Goal: Transaction & Acquisition: Download file/media

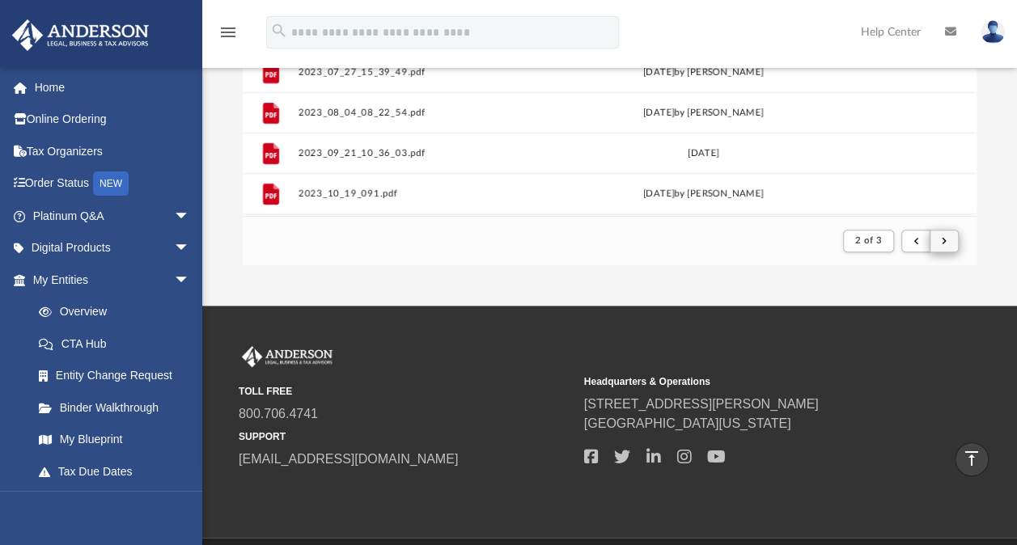
scroll to position [306, 720]
click at [942, 242] on span "submit" at bounding box center [944, 240] width 5 height 9
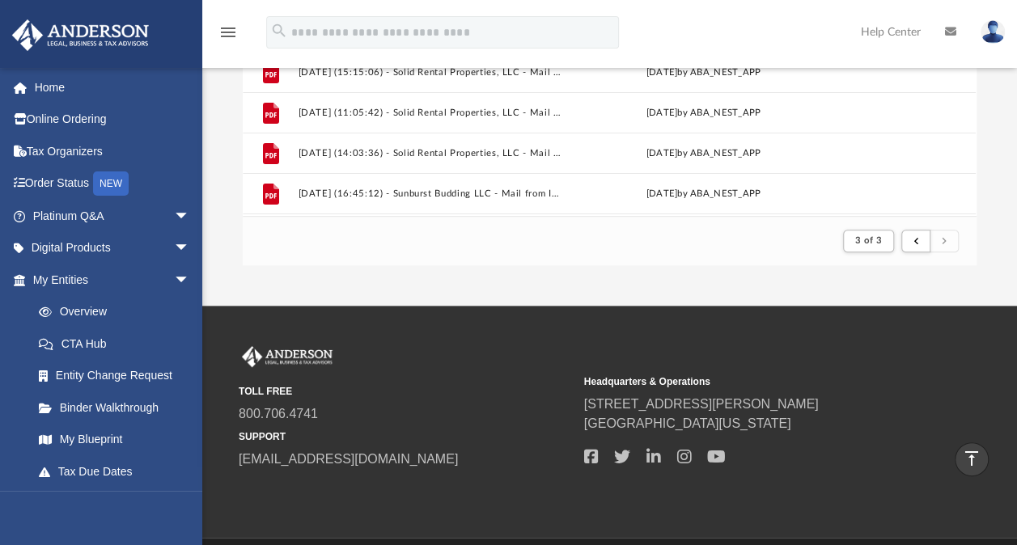
scroll to position [32, 0]
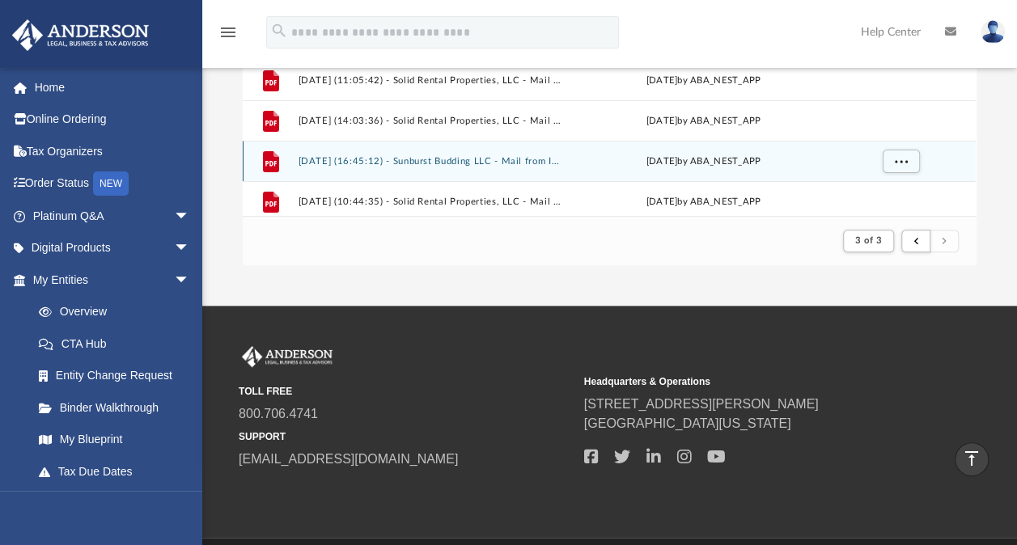
click at [309, 159] on button "[DATE] (16:45:12) - Sunburst Budding LLC - Mail from Internal Revenue Service.p…" at bounding box center [431, 161] width 265 height 11
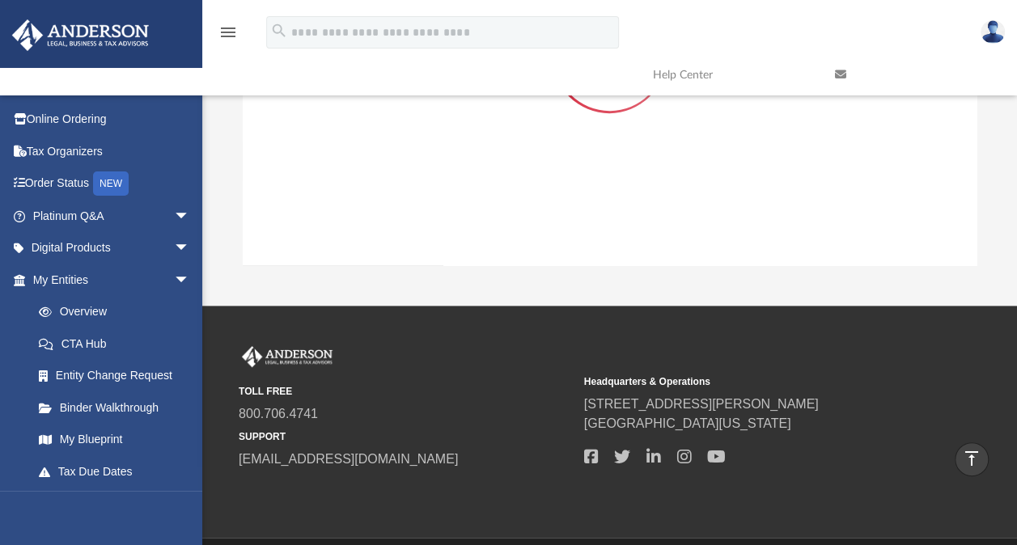
scroll to position [148, 0]
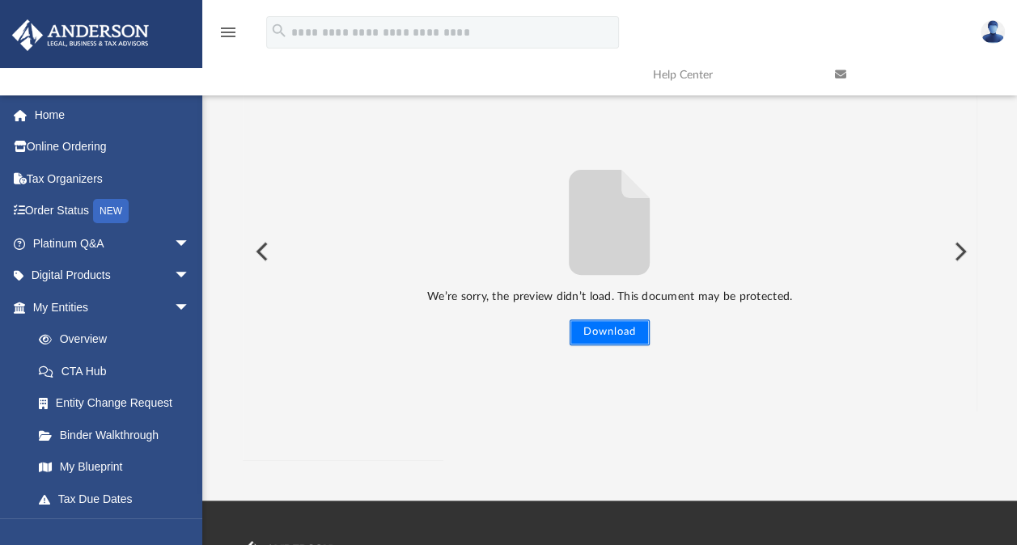
click at [605, 332] on button "Download" at bounding box center [609, 333] width 80 height 26
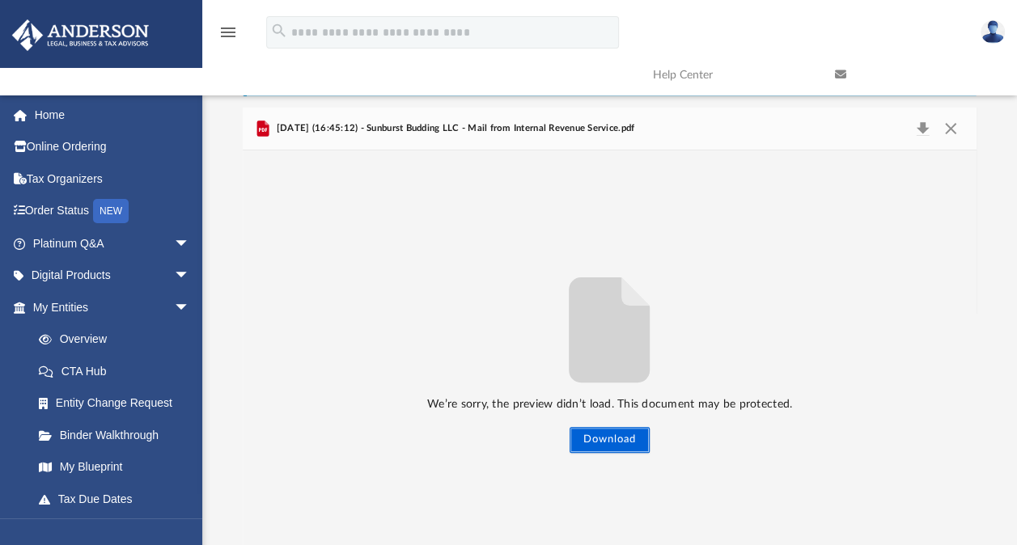
scroll to position [0, 0]
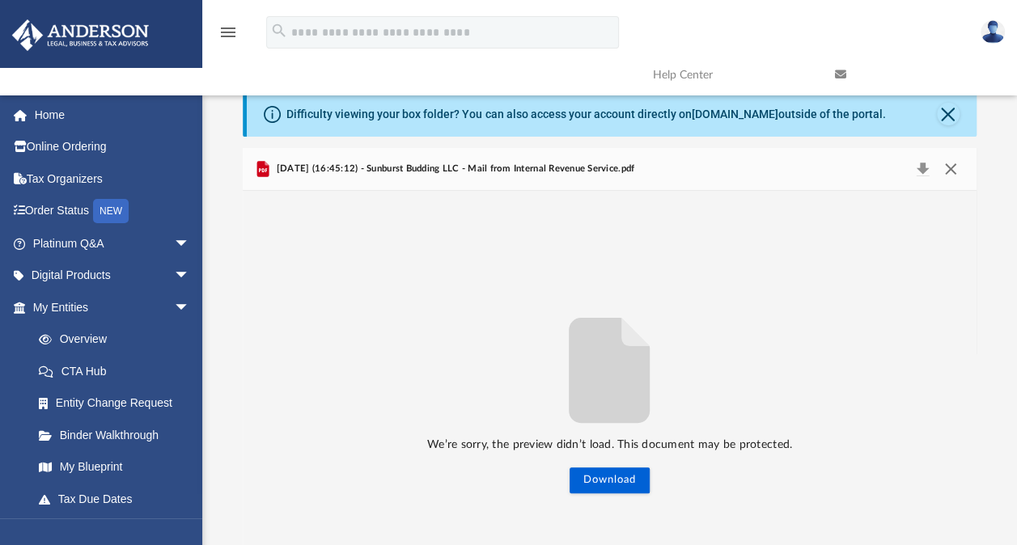
click at [951, 167] on button "Close" at bounding box center [950, 169] width 29 height 23
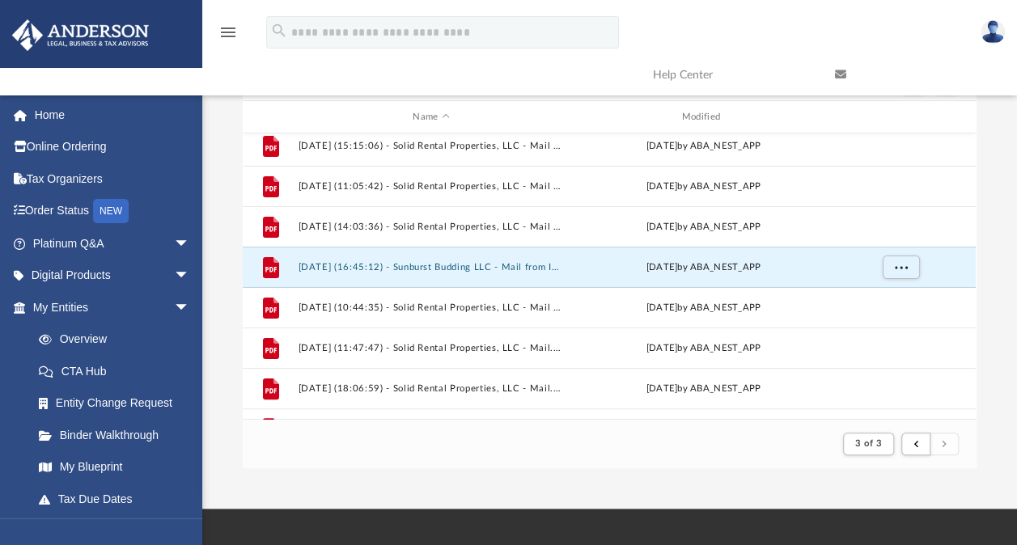
scroll to position [159, 0]
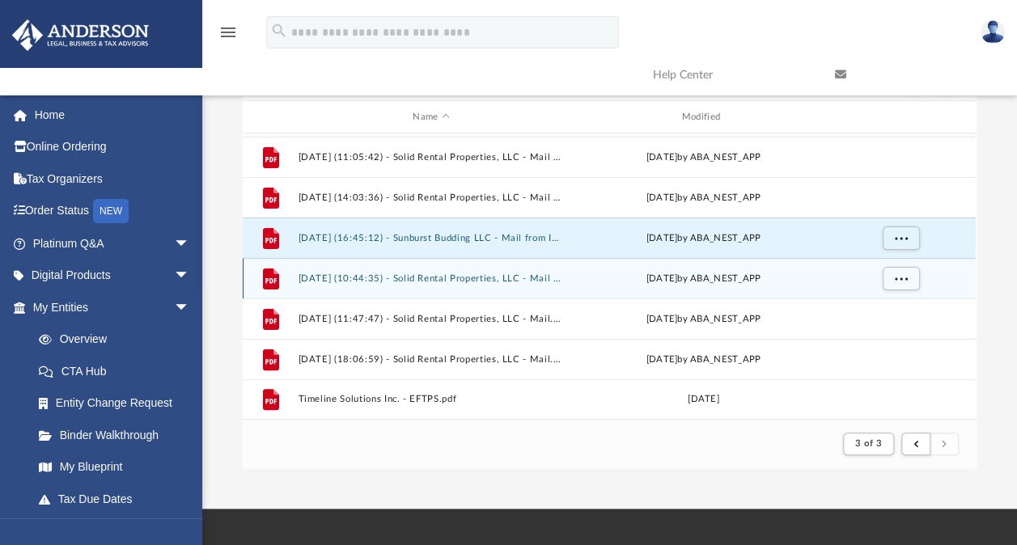
click at [398, 269] on div "File [DATE] (10:44:35) - Solid Rental Properties, LLC - Mail from Selene Financ…" at bounding box center [609, 278] width 733 height 40
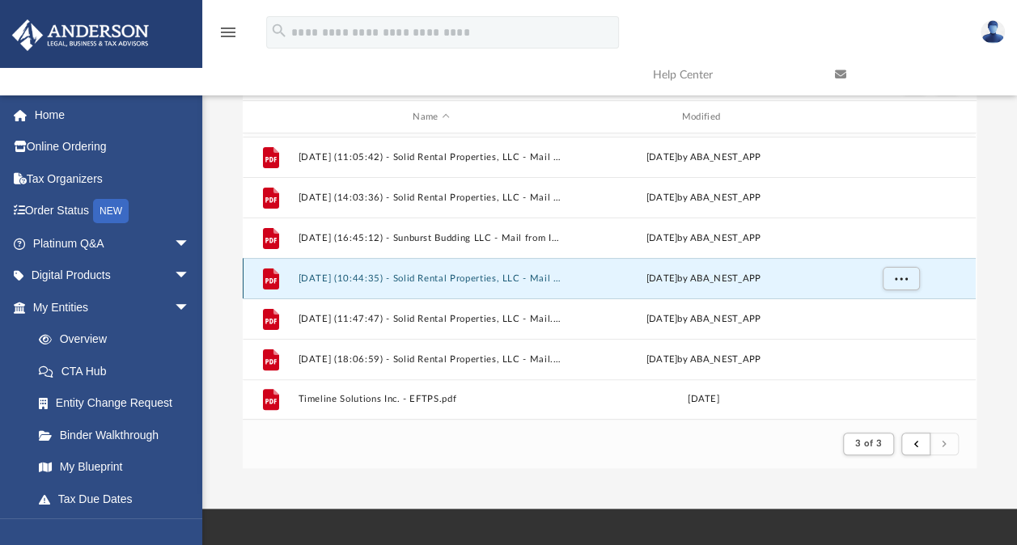
click at [312, 277] on button "[DATE] (10:44:35) - Solid Rental Properties, LLC - Mail from Selene Finance LP.…" at bounding box center [431, 278] width 265 height 11
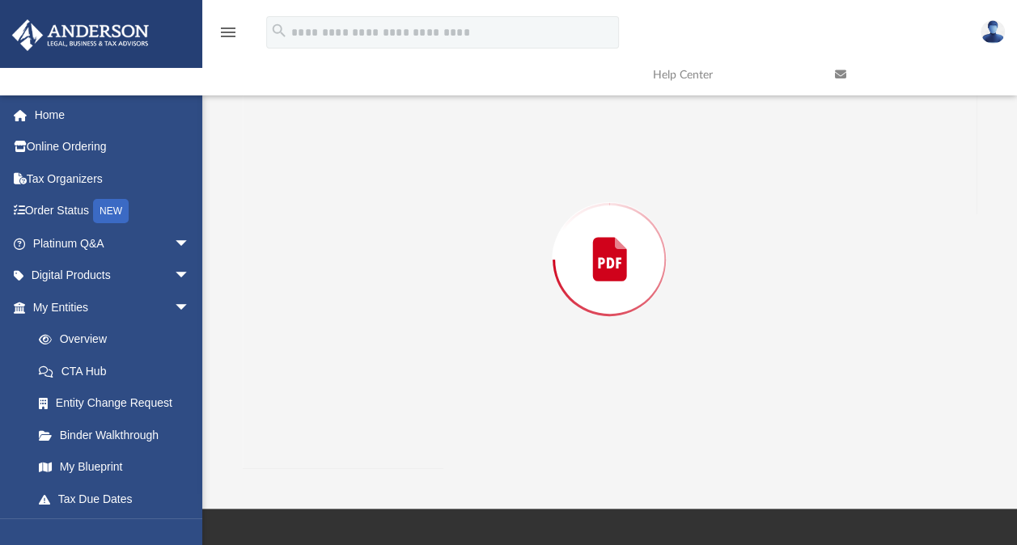
click at [312, 277] on div "Preview" at bounding box center [609, 259] width 733 height 417
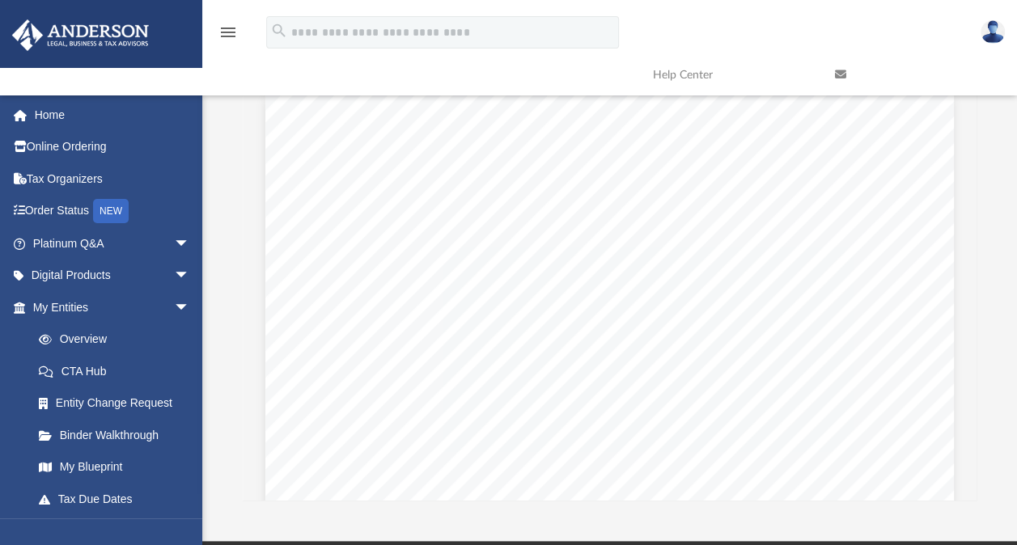
scroll to position [0, 0]
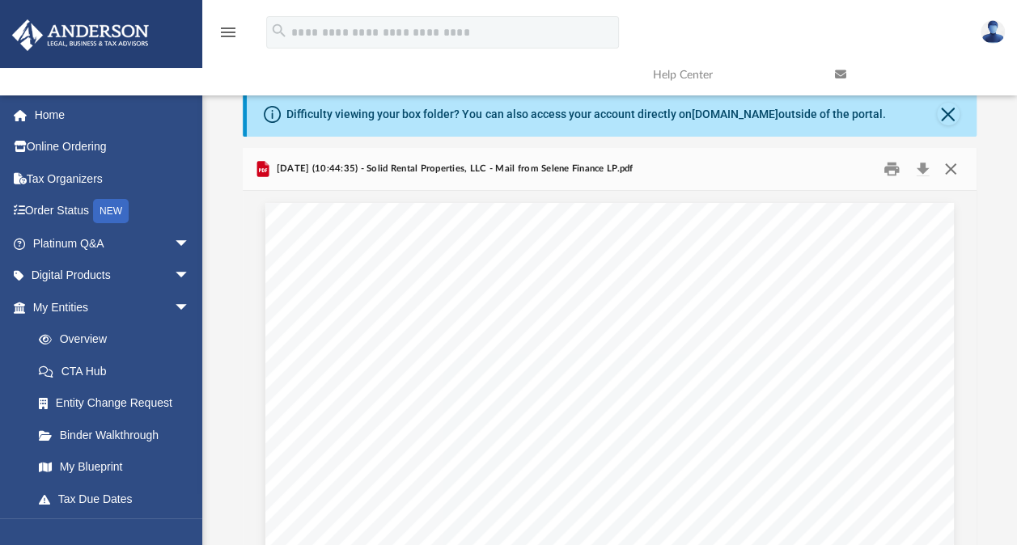
click at [951, 165] on button "Close" at bounding box center [950, 169] width 29 height 25
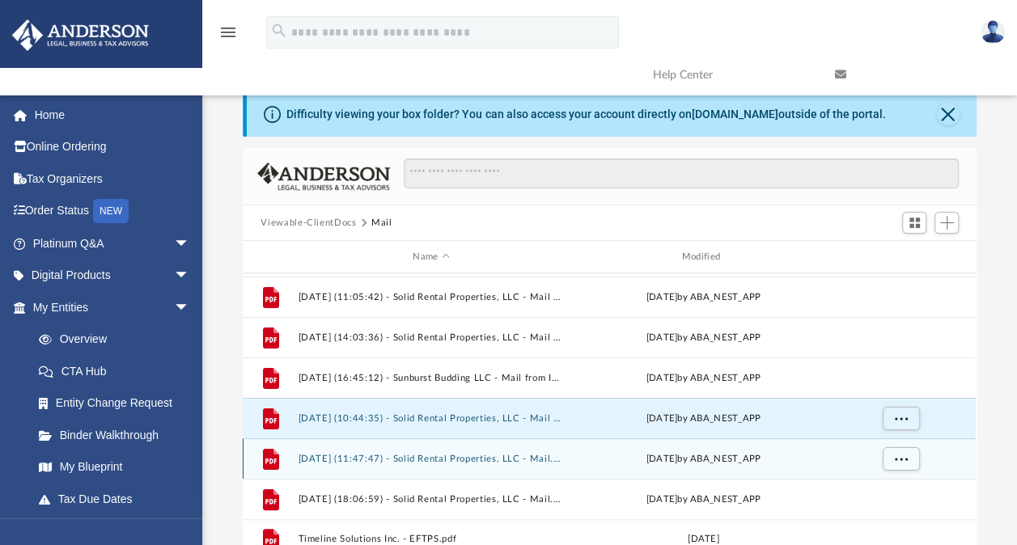
click at [364, 455] on button "[DATE] (11:47:47) - Solid Rental Properties, LLC - Mail.pdf" at bounding box center [431, 459] width 265 height 11
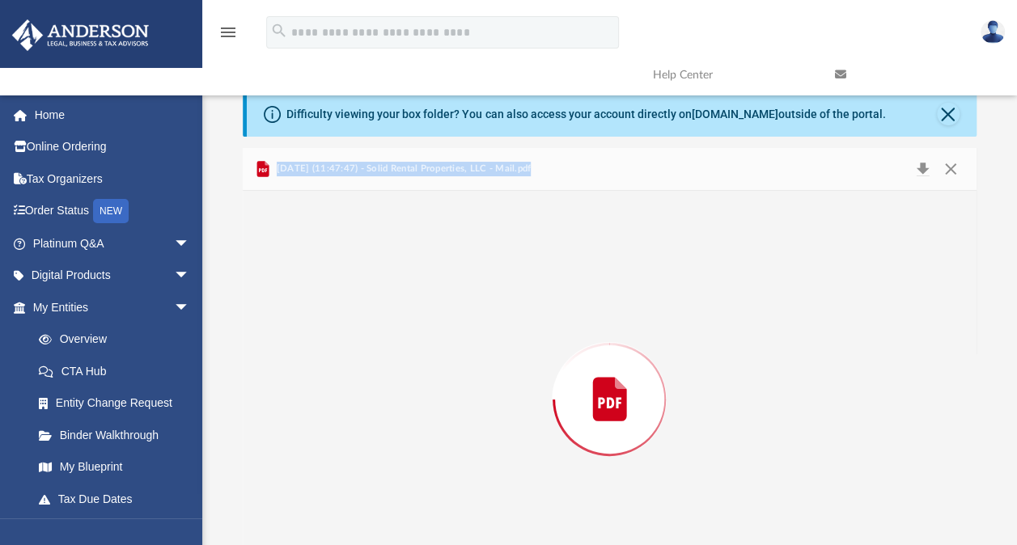
scroll to position [63, 0]
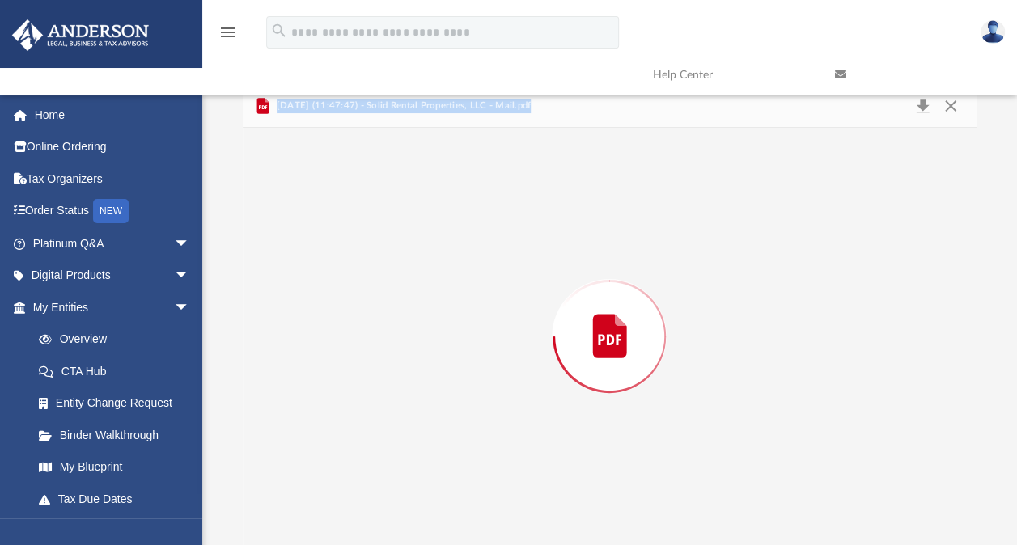
click at [364, 455] on div "Preview" at bounding box center [609, 336] width 733 height 417
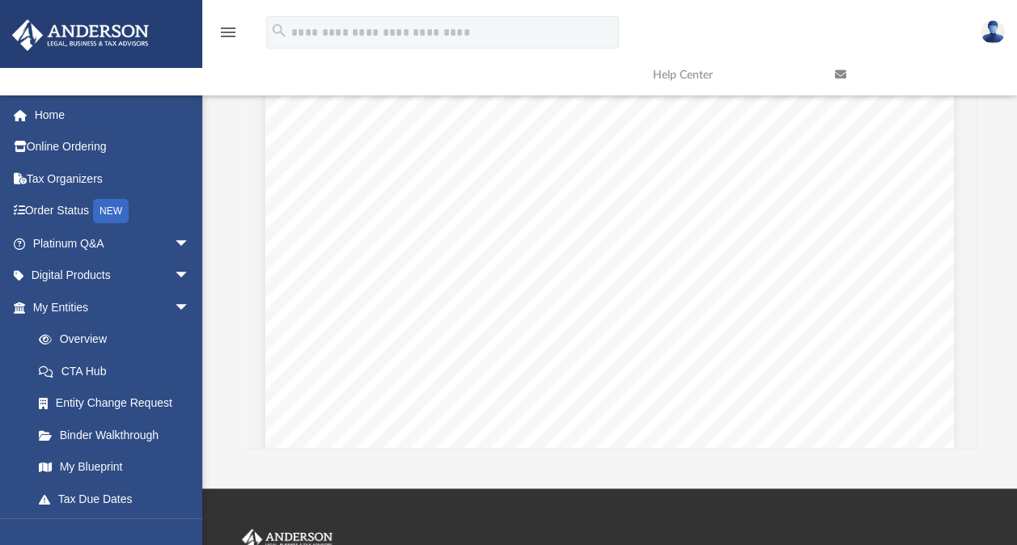
scroll to position [20, 0]
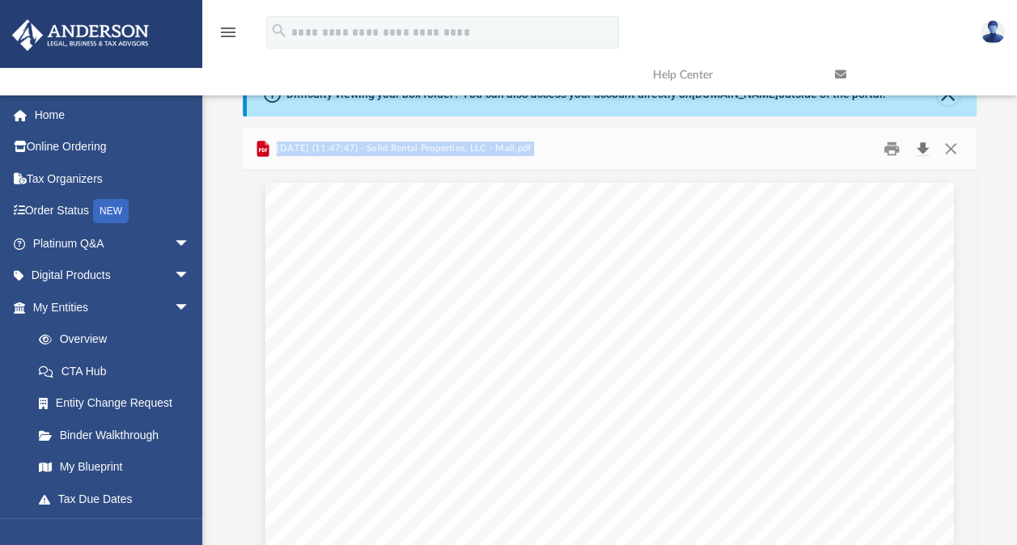
click at [921, 146] on button "Download" at bounding box center [922, 149] width 29 height 25
click at [953, 149] on button "Close" at bounding box center [950, 149] width 29 height 25
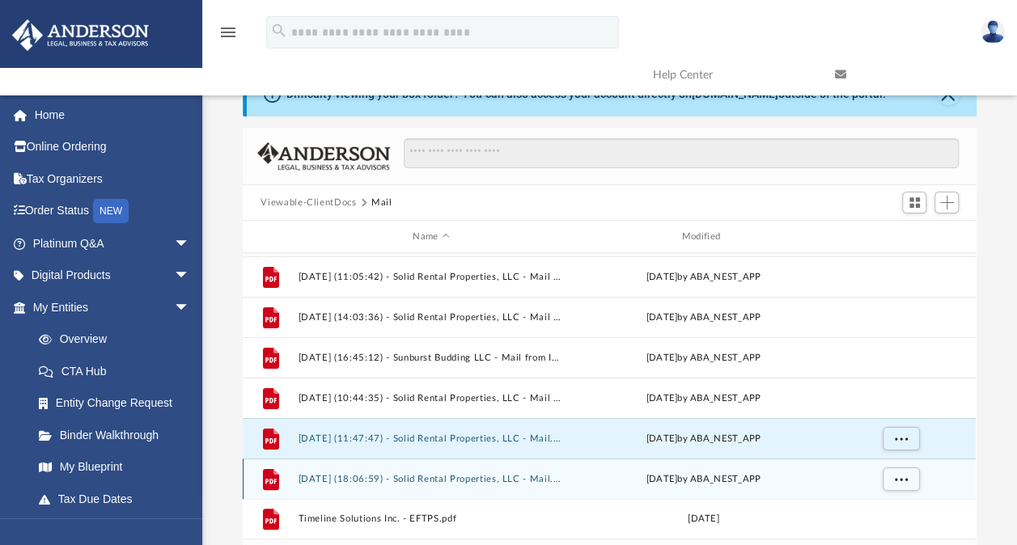
click at [436, 474] on button "[DATE] (18:06:59) - Solid Rental Properties, LLC - Mail.pdf" at bounding box center [431, 479] width 265 height 11
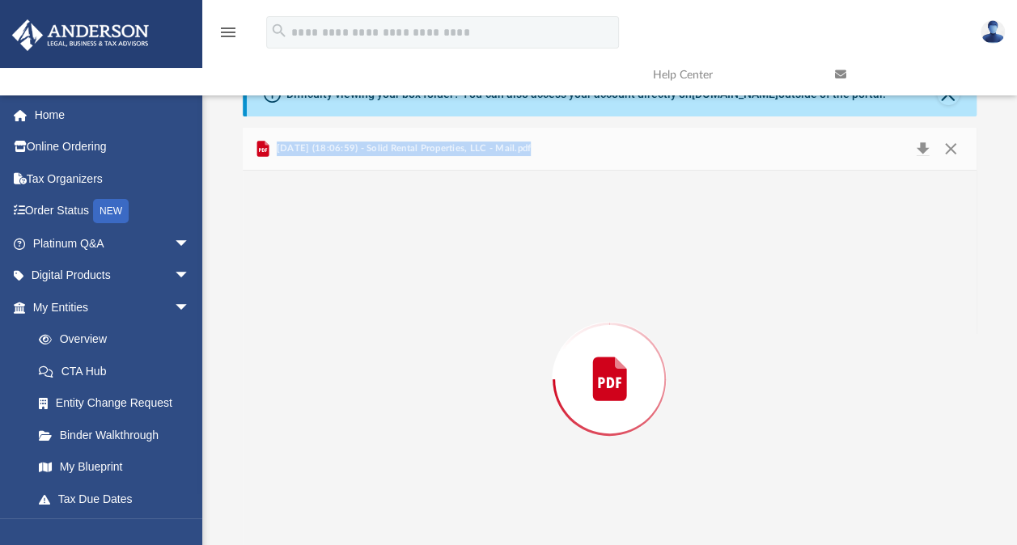
scroll to position [63, 0]
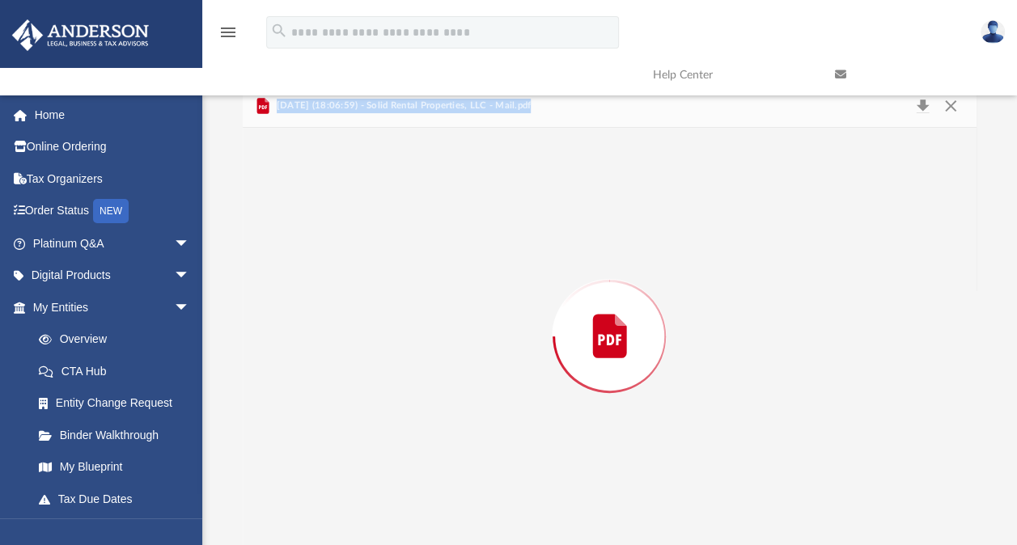
click at [436, 474] on div "Preview" at bounding box center [609, 336] width 733 height 417
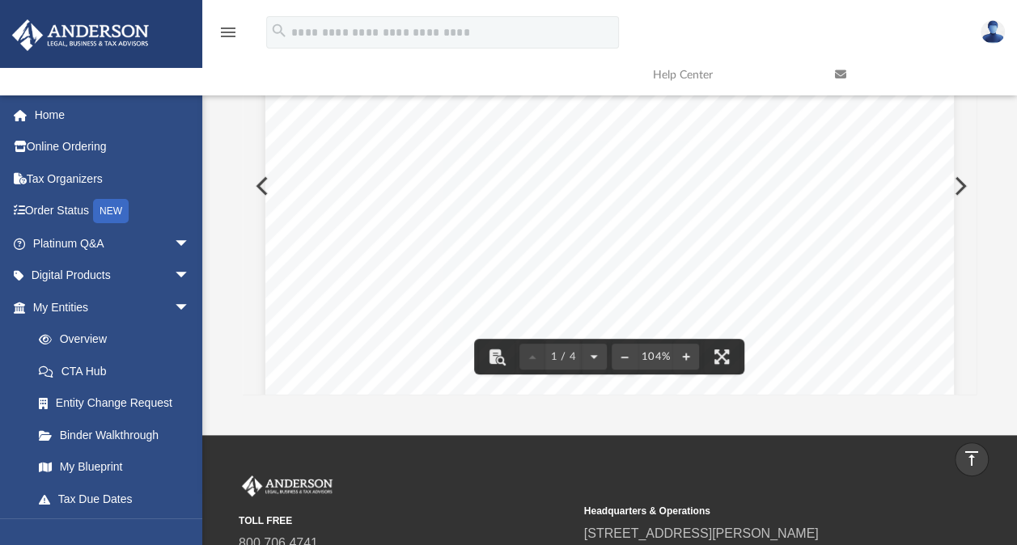
scroll to position [160, 0]
